Goal: Task Accomplishment & Management: Use online tool/utility

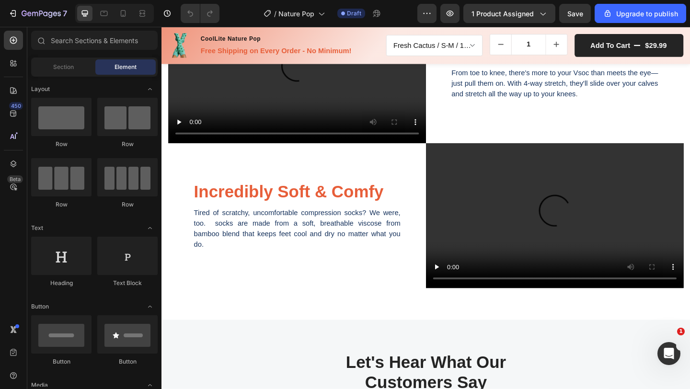
scroll to position [874, 0]
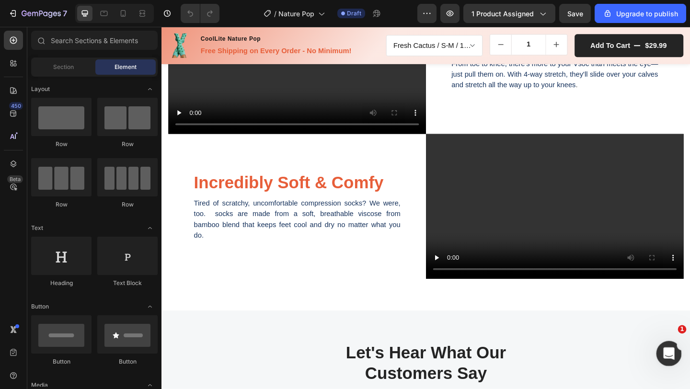
click at [668, 357] on icon "Open Intercom Messenger" at bounding box center [668, 353] width 16 height 16
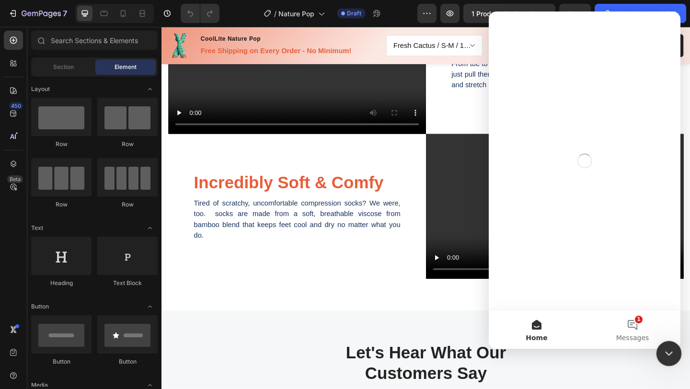
scroll to position [0, 0]
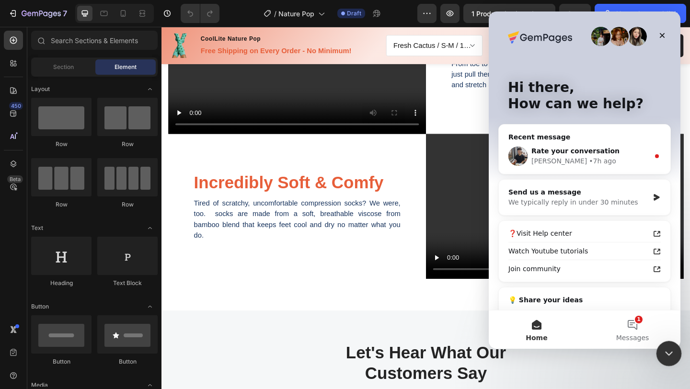
click at [664, 353] on icon "Close Intercom Messenger" at bounding box center [668, 353] width 12 height 12
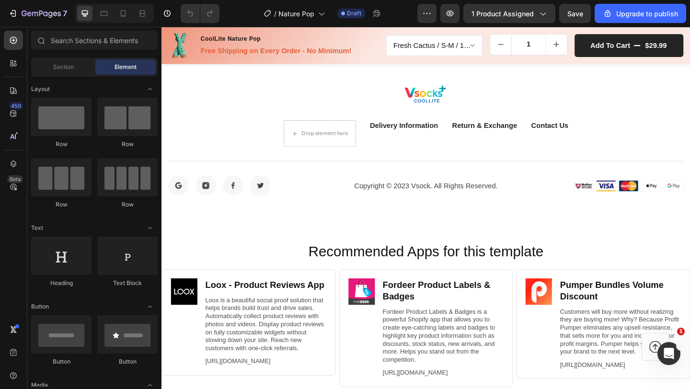
scroll to position [2368, 0]
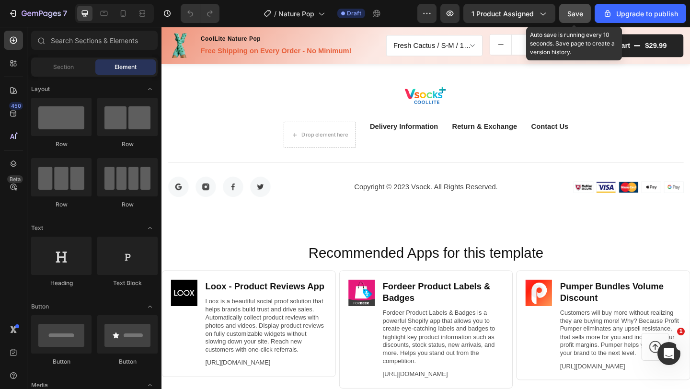
click at [576, 15] on span "Save" at bounding box center [575, 14] width 16 height 8
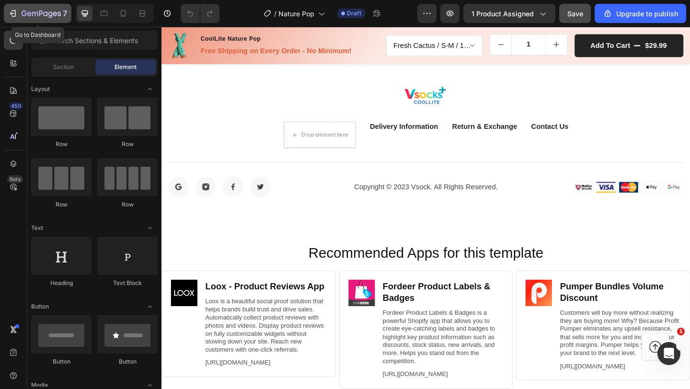
click at [17, 12] on icon "button" at bounding box center [13, 14] width 10 height 10
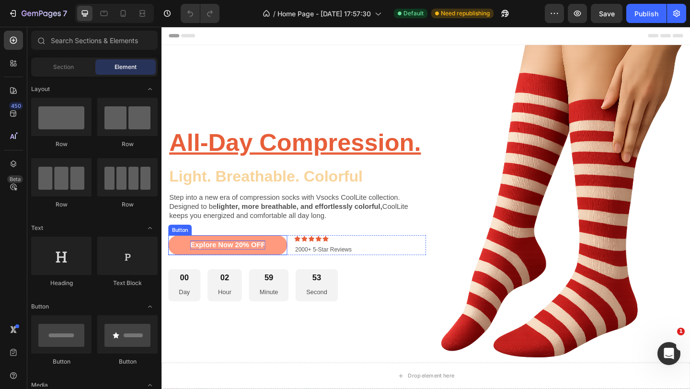
click at [250, 260] on p "Explore Now 20% OFF" at bounding box center [233, 264] width 81 height 10
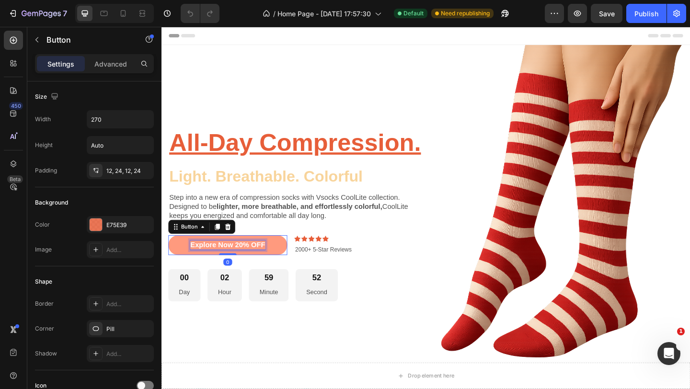
click at [244, 266] on p "Explore Now 20% OFF" at bounding box center [233, 264] width 81 height 10
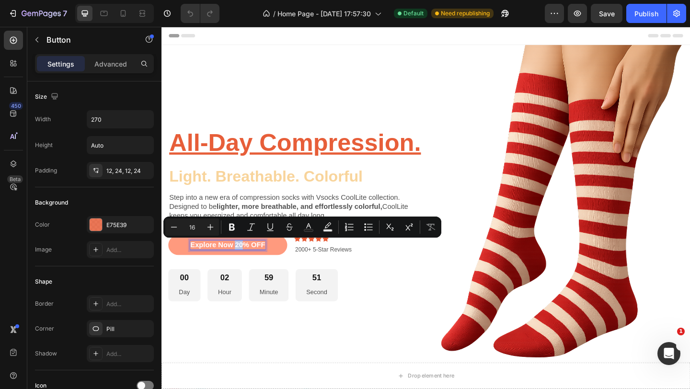
click at [245, 265] on p "Explore Now 20% OFF" at bounding box center [233, 264] width 81 height 10
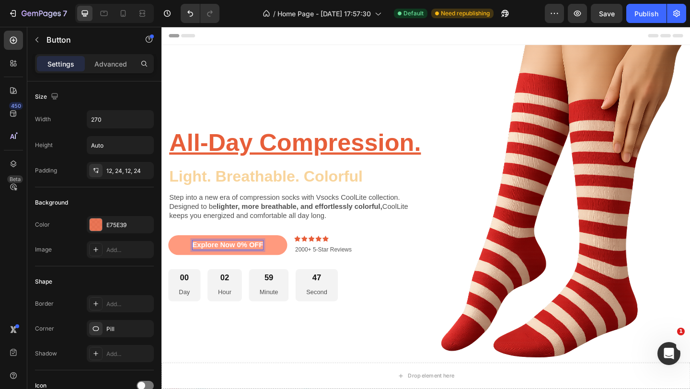
click at [244, 264] on p "Explore Now 0% OFF" at bounding box center [233, 264] width 77 height 10
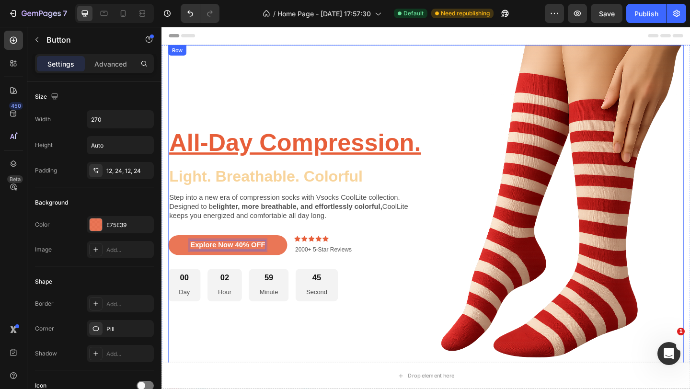
click at [364, 86] on div "All-Day Compression. Heading Light. Breathable. Colorful Heading Step into a ne…" at bounding box center [309, 222] width 280 height 352
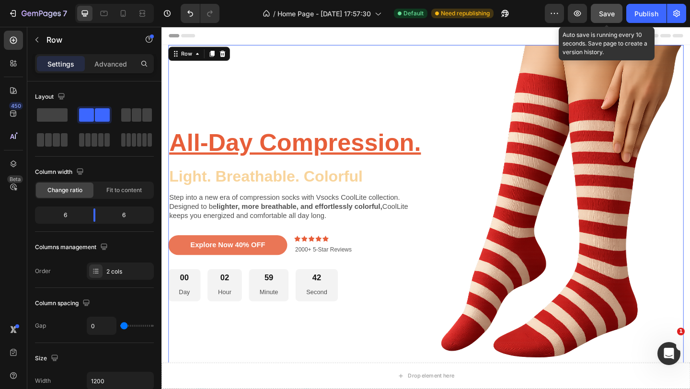
click at [605, 13] on span "Save" at bounding box center [607, 14] width 16 height 8
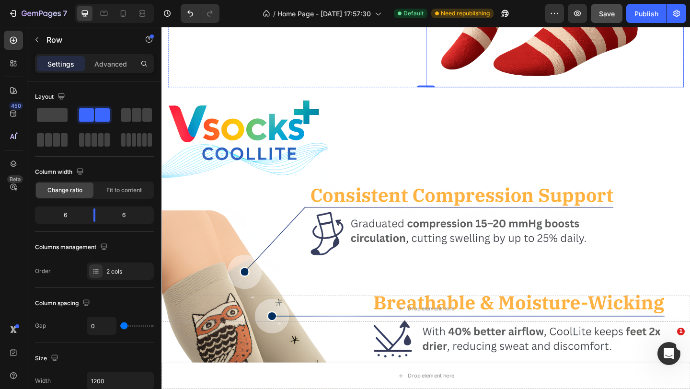
scroll to position [332, 0]
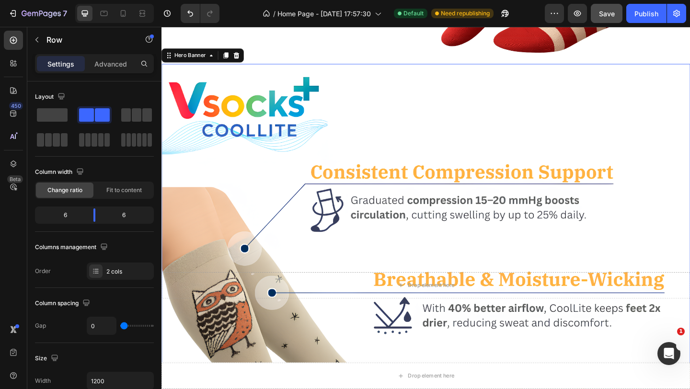
click at [524, 184] on div "Background Image" at bounding box center [449, 308] width 575 height 482
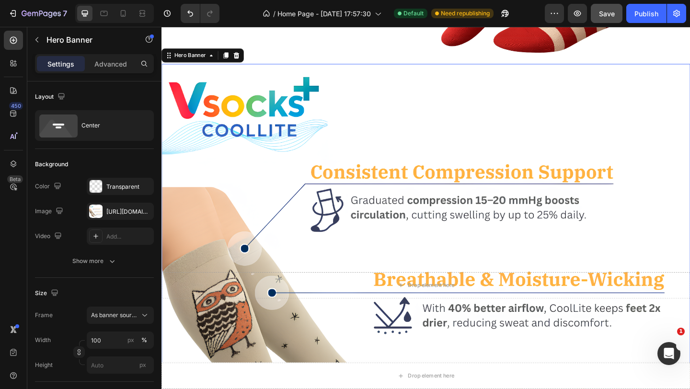
click at [493, 184] on div "Background Image" at bounding box center [449, 308] width 575 height 482
click at [475, 193] on div "Background Image" at bounding box center [449, 308] width 575 height 482
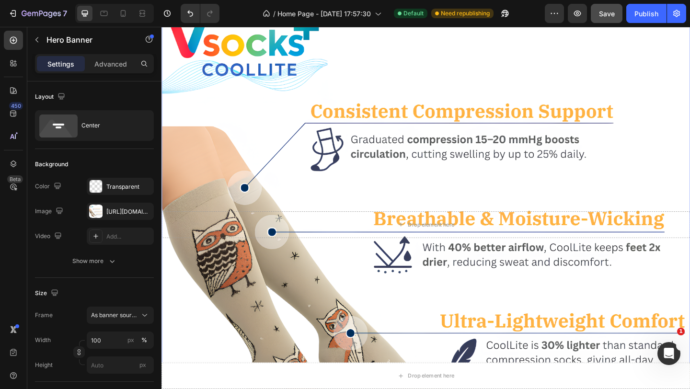
scroll to position [380, 0]
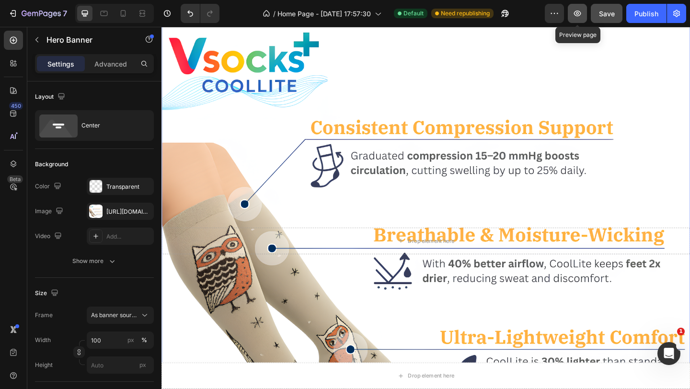
click at [576, 13] on icon "button" at bounding box center [578, 14] width 10 height 10
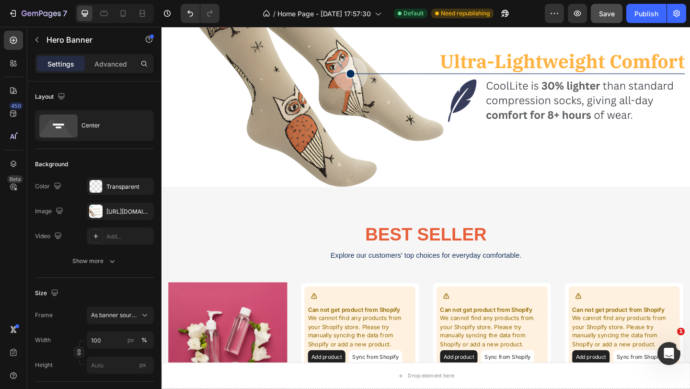
scroll to position [772, 0]
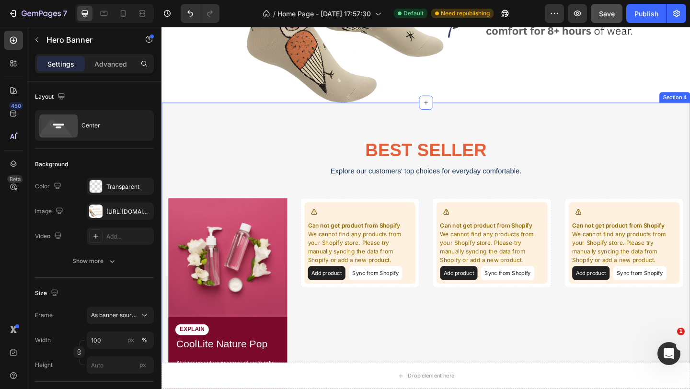
click at [601, 164] on div "BEST SELLER Heading Explore our customers' top choices for everyday comfortable…" at bounding box center [449, 314] width 561 height 333
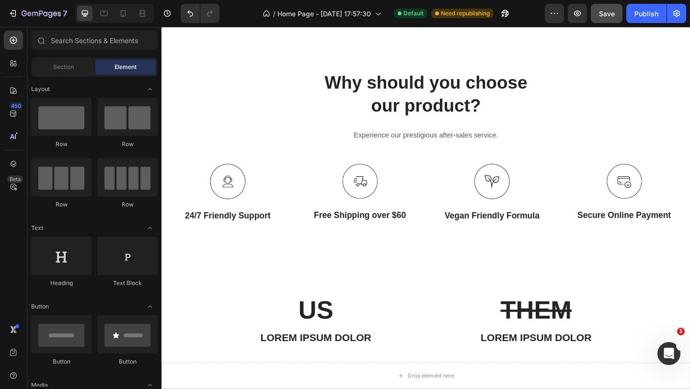
scroll to position [1520, 0]
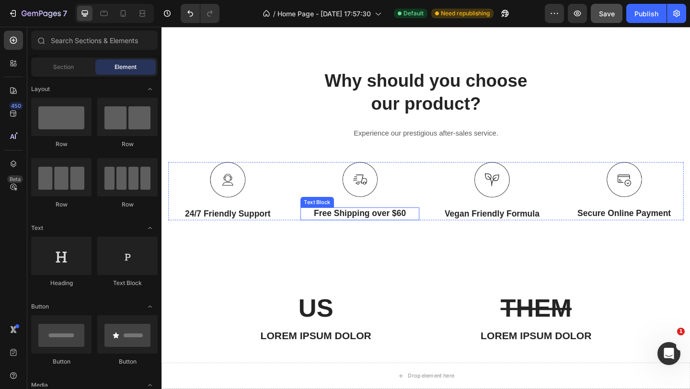
click at [381, 234] on p "Free Shipping over $60" at bounding box center [376, 230] width 127 height 12
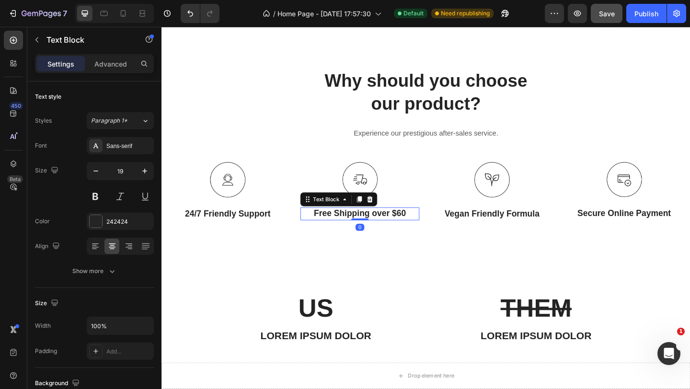
click at [406, 236] on p "Free Shipping over $60" at bounding box center [376, 230] width 127 height 12
drag, startPoint x: 389, startPoint y: 236, endPoint x: 422, endPoint y: 236, distance: 33.6
click at [422, 236] on p "Free Shipping over $60" at bounding box center [376, 230] width 127 height 12
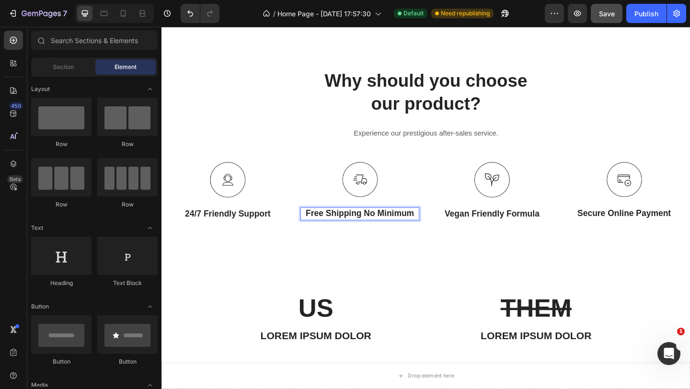
scroll to position [1135, 0]
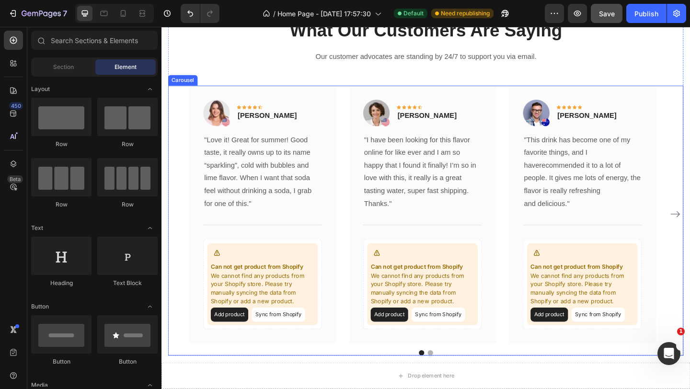
click at [690, 113] on div "Image Icon Icon Icon Icon Icon Row Rita Carroll Text block Row "Love it! Great …" at bounding box center [449, 231] width 561 height 280
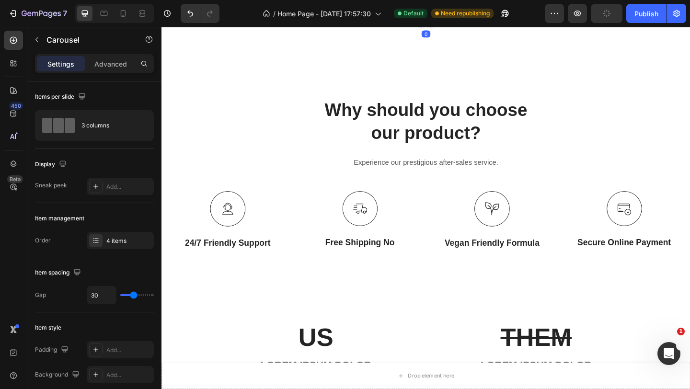
scroll to position [1496, 0]
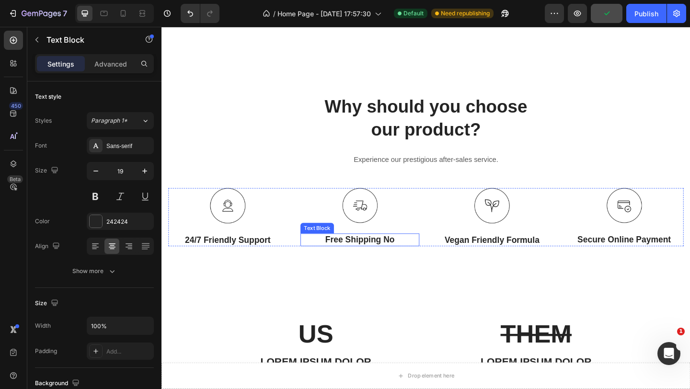
click at [407, 262] on p "Free Shipping No" at bounding box center [376, 259] width 127 height 12
click at [426, 261] on p "Free Shipping No" at bounding box center [376, 259] width 127 height 12
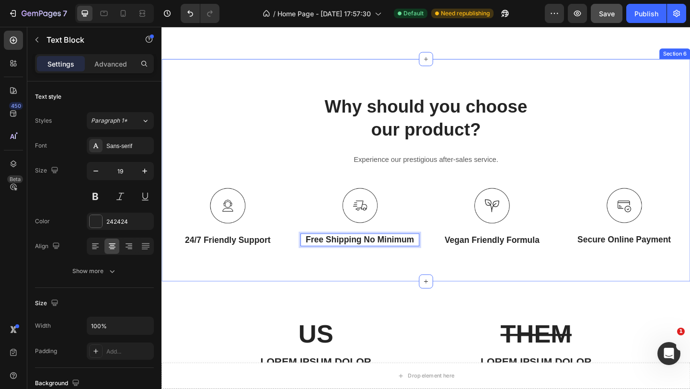
click at [427, 280] on div "Why should you choose our product? Heading Experience our prestigious after-sal…" at bounding box center [449, 183] width 575 height 243
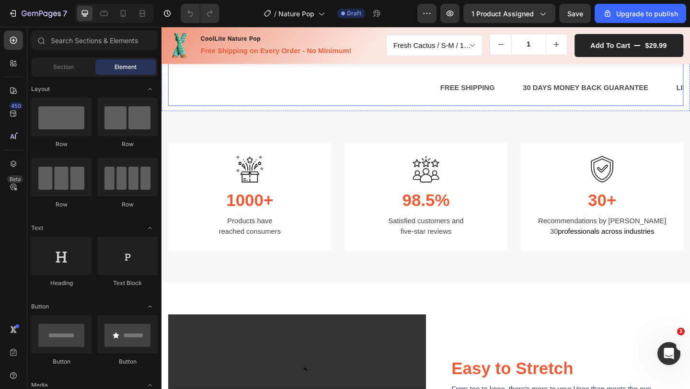
scroll to position [522, 0]
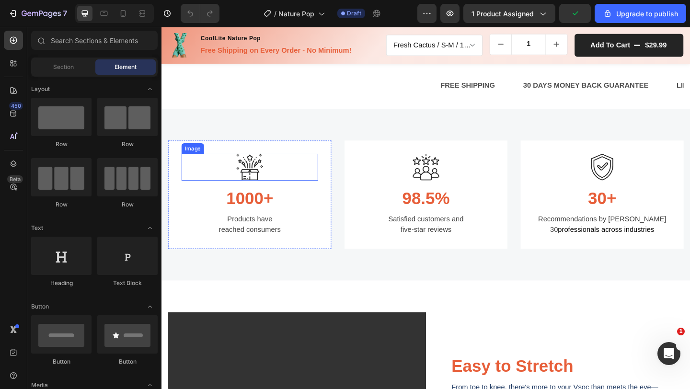
click at [251, 173] on img at bounding box center [257, 179] width 29 height 29
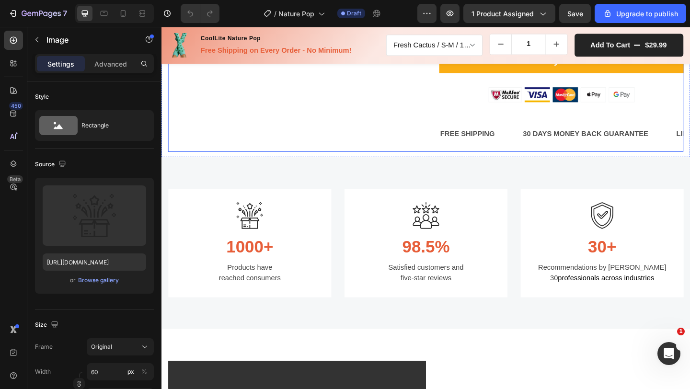
scroll to position [490, 0]
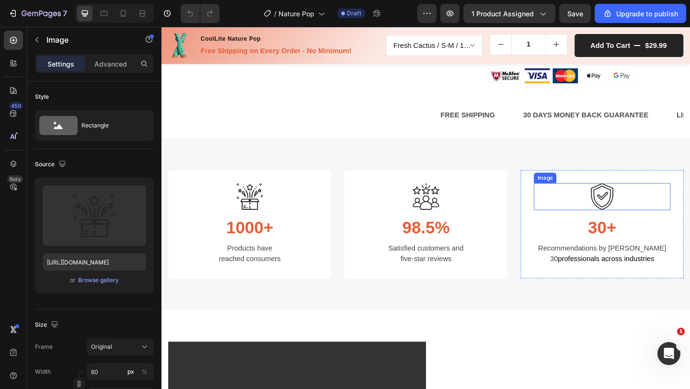
click at [638, 221] on img at bounding box center [640, 211] width 29 height 29
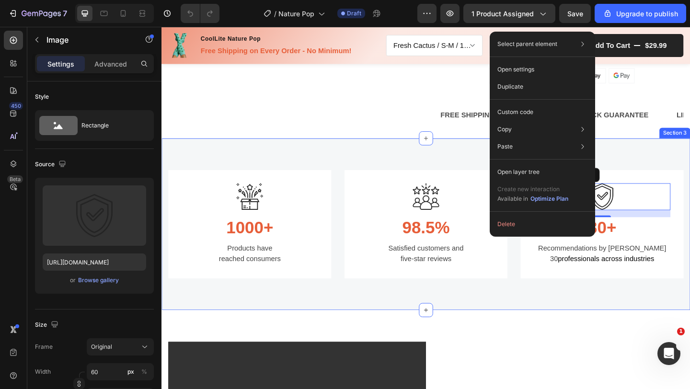
click at [624, 323] on div "Image 1000+ Heading Products have reached consumers Text block Row Image 98.5% …" at bounding box center [449, 241] width 575 height 187
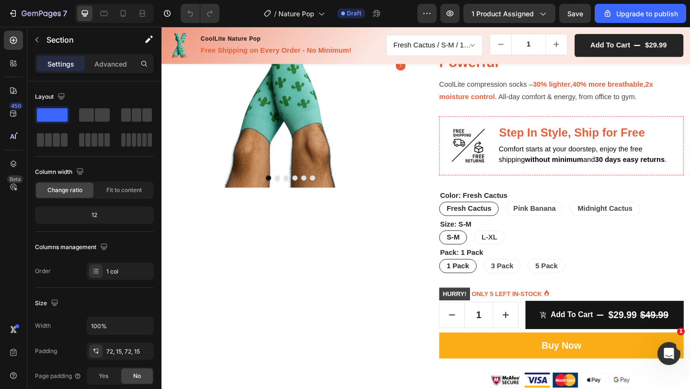
scroll to position [79, 0]
